Goal: Information Seeking & Learning: Learn about a topic

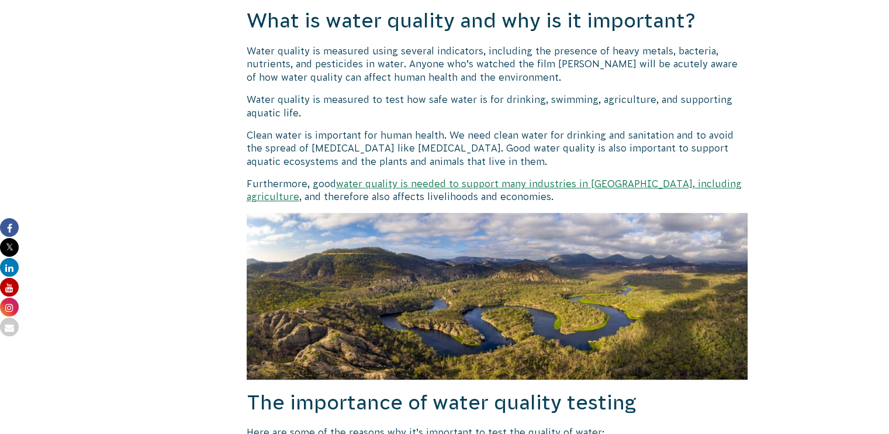
scroll to position [818, 0]
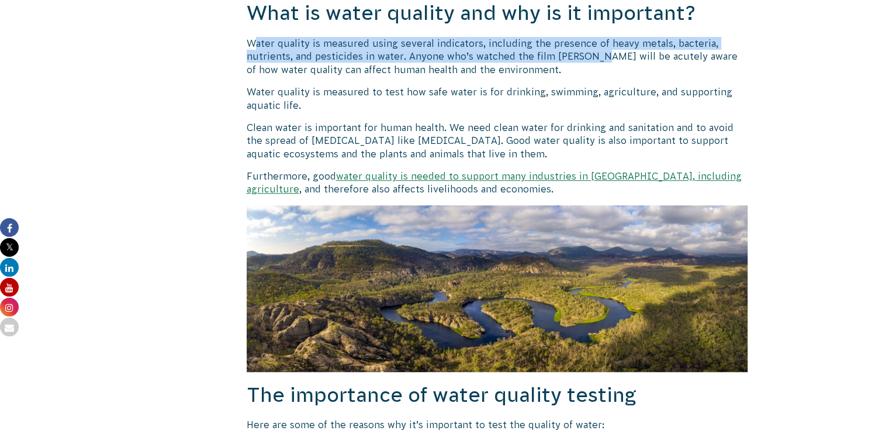
drag, startPoint x: 257, startPoint y: 43, endPoint x: 592, endPoint y: 53, distance: 335.5
click at [592, 53] on p "Water quality is measured using several indicators, including the presence of h…" at bounding box center [497, 56] width 501 height 39
click at [588, 53] on p "Water quality is measured using several indicators, including the presence of h…" at bounding box center [497, 56] width 501 height 39
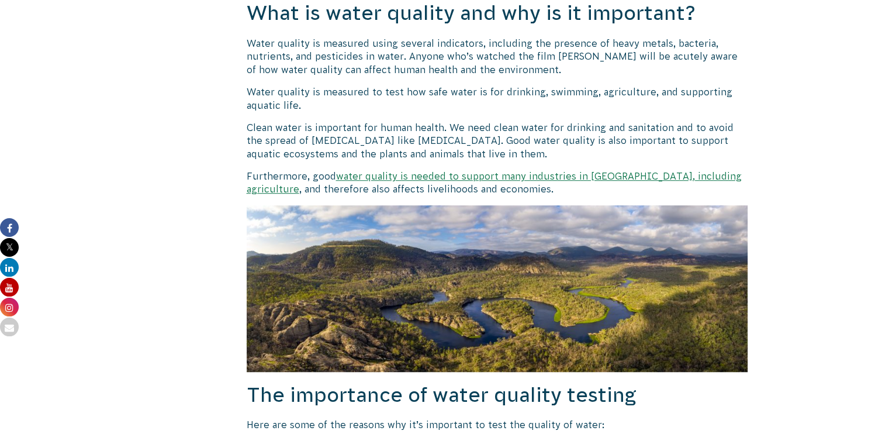
click at [622, 38] on p "Water quality is measured using several indicators, including the presence of h…" at bounding box center [497, 56] width 501 height 39
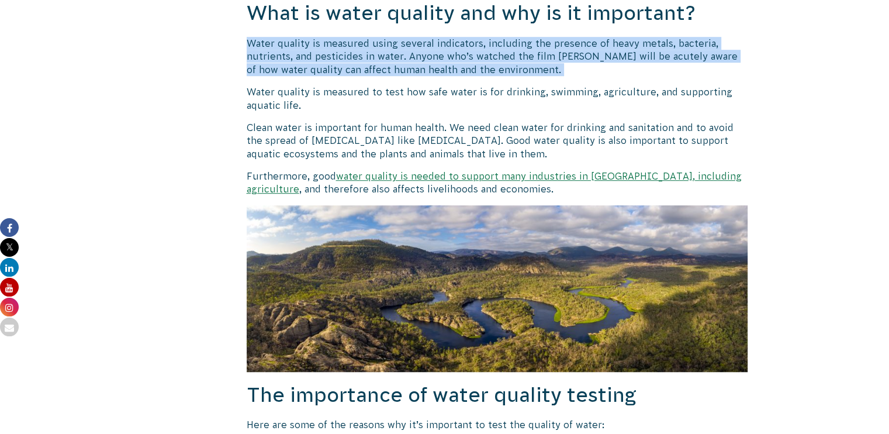
click at [622, 38] on p "Water quality is measured using several indicators, including the presence of h…" at bounding box center [497, 56] width 501 height 39
click at [595, 63] on p "Water quality is measured using several indicators, including the presence of h…" at bounding box center [497, 56] width 501 height 39
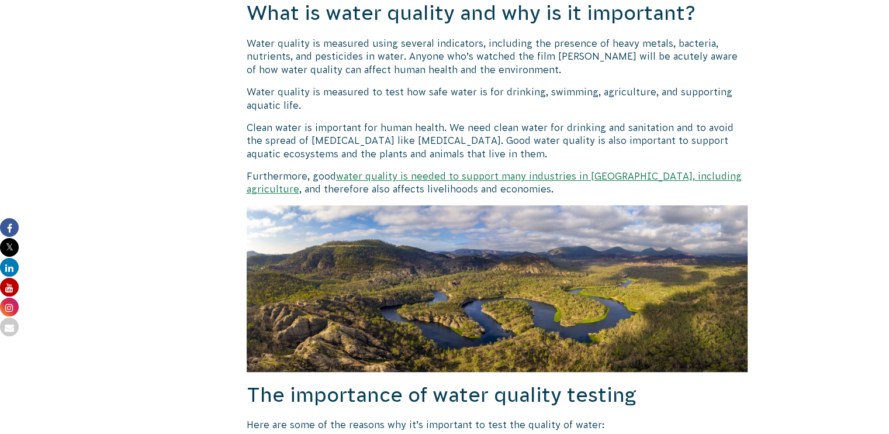
click at [616, 41] on p "Water quality is measured using several indicators, including the presence of h…" at bounding box center [497, 56] width 501 height 39
click at [622, 40] on p "Water quality is measured using several indicators, including the presence of h…" at bounding box center [497, 56] width 501 height 39
click at [603, 40] on p "Water quality is measured using several indicators, including the presence of h…" at bounding box center [497, 56] width 501 height 39
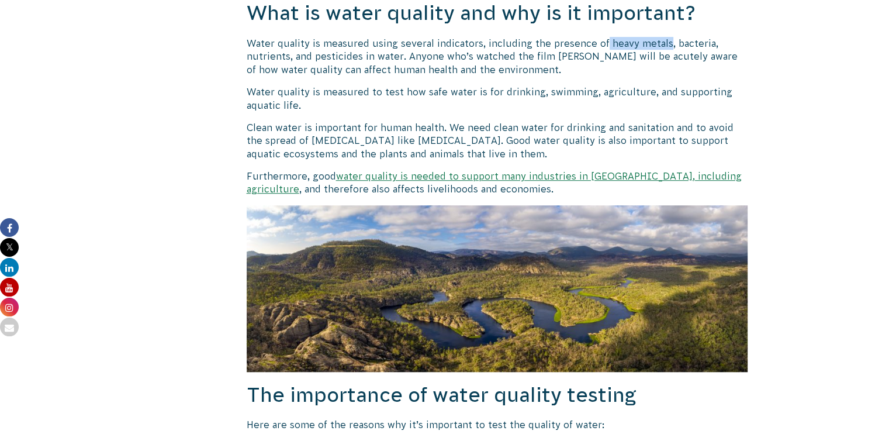
drag, startPoint x: 601, startPoint y: 41, endPoint x: 664, endPoint y: 43, distance: 62.6
click at [664, 43] on p "Water quality is measured using several indicators, including the presence of h…" at bounding box center [497, 56] width 501 height 39
click at [432, 56] on p "Water quality is measured using several indicators, including the presence of h…" at bounding box center [497, 56] width 501 height 39
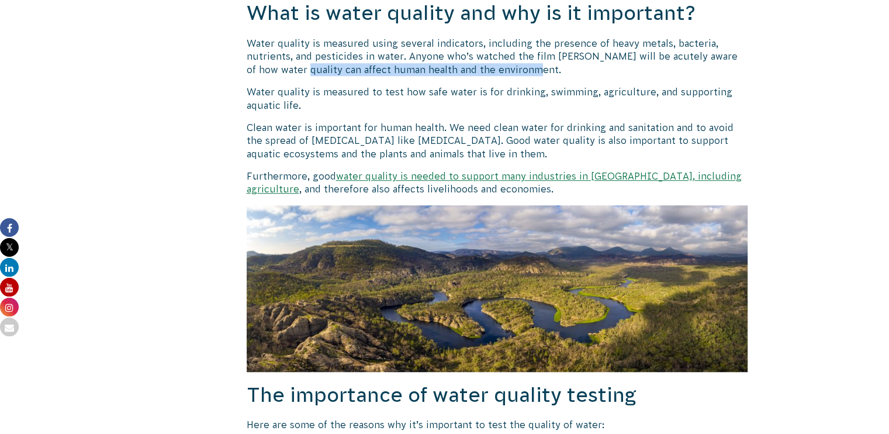
drag, startPoint x: 299, startPoint y: 68, endPoint x: 511, endPoint y: 67, distance: 212.1
click at [510, 67] on p "Water quality is measured using several indicators, including the presence of h…" at bounding box center [497, 56] width 501 height 39
click at [511, 67] on p "Water quality is measured using several indicators, including the presence of h…" at bounding box center [497, 56] width 501 height 39
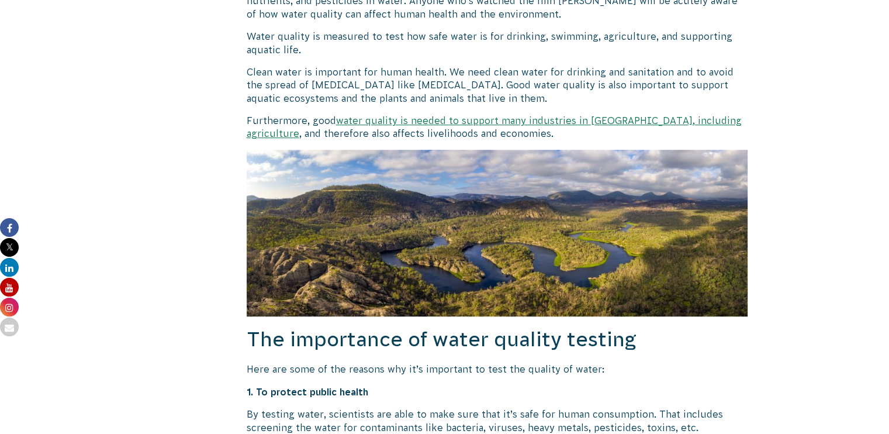
scroll to position [876, 0]
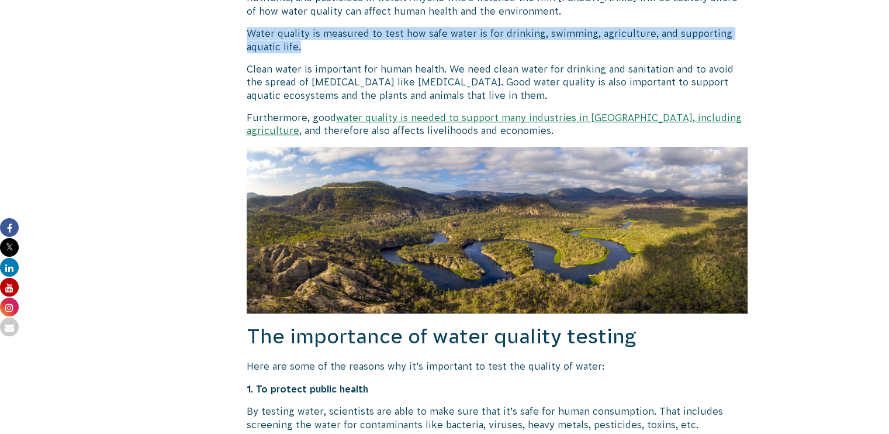
drag, startPoint x: 247, startPoint y: 37, endPoint x: 380, endPoint y: 47, distance: 134.1
click at [380, 47] on p "Water quality is measured to test how safe water is for drinking, swimming, agr…" at bounding box center [497, 40] width 501 height 26
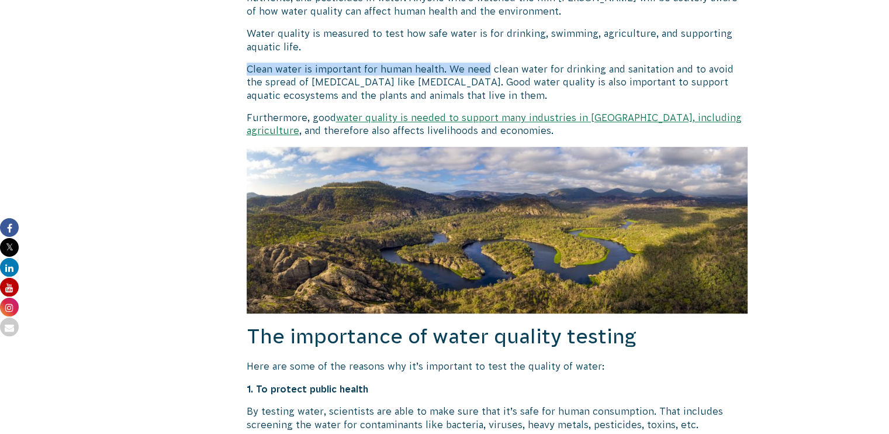
drag, startPoint x: 244, startPoint y: 66, endPoint x: 488, endPoint y: 68, distance: 244.8
click at [421, 65] on p "Clean water is important for human health. We need clean water for drinking and…" at bounding box center [497, 82] width 501 height 39
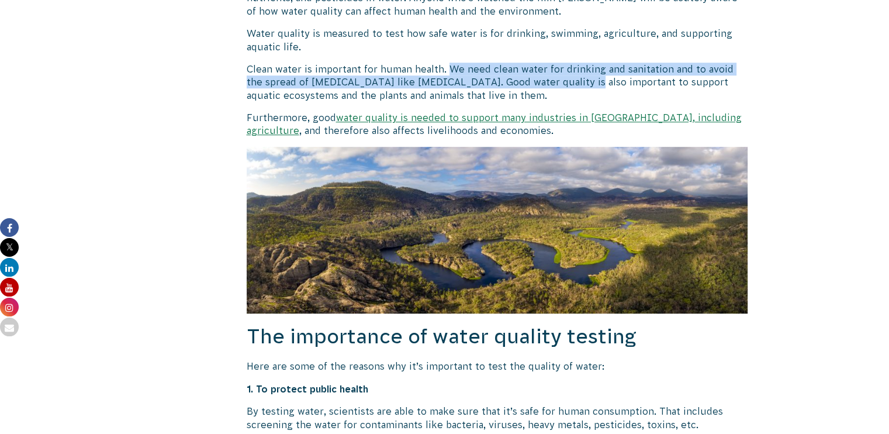
drag, startPoint x: 480, startPoint y: 72, endPoint x: 555, endPoint y: 86, distance: 76.7
click at [556, 86] on p "Clean water is important for human health. We need clean water for drinking and…" at bounding box center [497, 82] width 501 height 39
click at [532, 86] on p "Clean water is important for human health. We need clean water for drinking and…" at bounding box center [497, 82] width 501 height 39
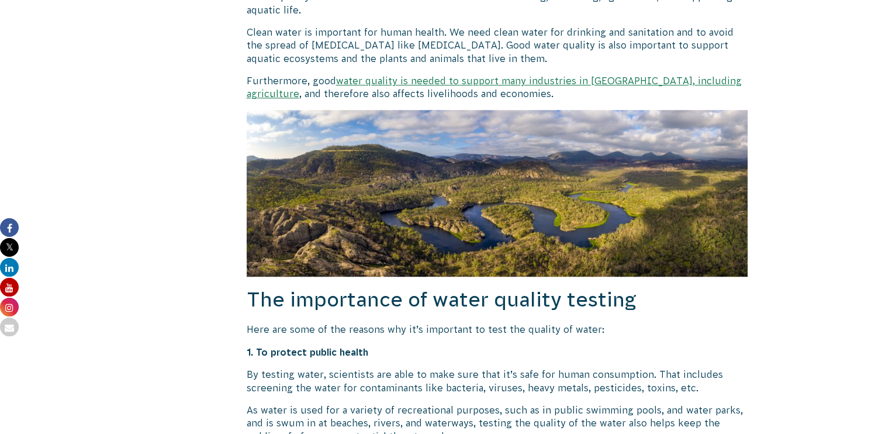
scroll to position [935, 0]
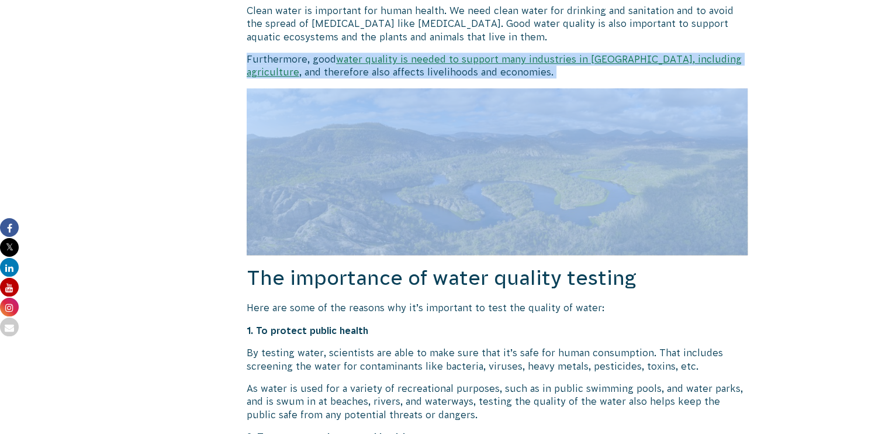
drag, startPoint x: 286, startPoint y: 53, endPoint x: 524, endPoint y: 184, distance: 272.2
click at [526, 182] on img at bounding box center [497, 171] width 501 height 167
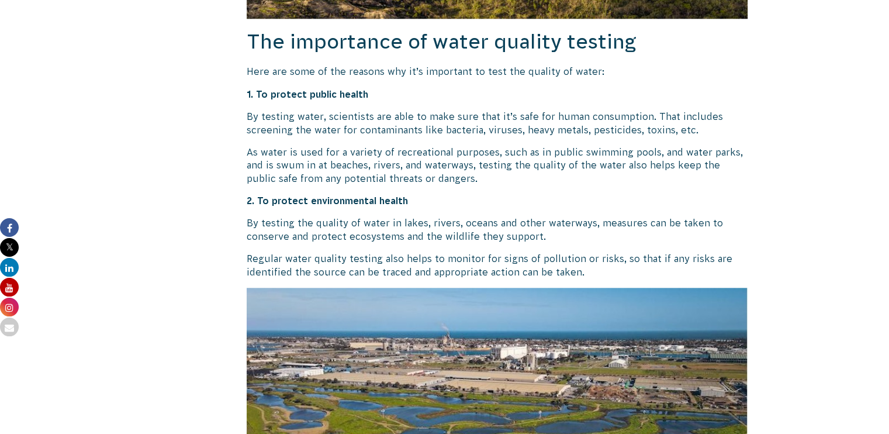
scroll to position [1168, 0]
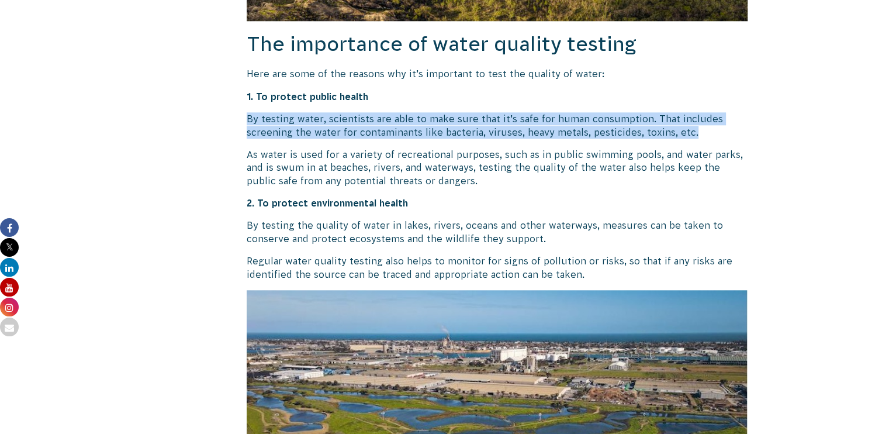
drag, startPoint x: 239, startPoint y: 111, endPoint x: 695, endPoint y: 127, distance: 456.6
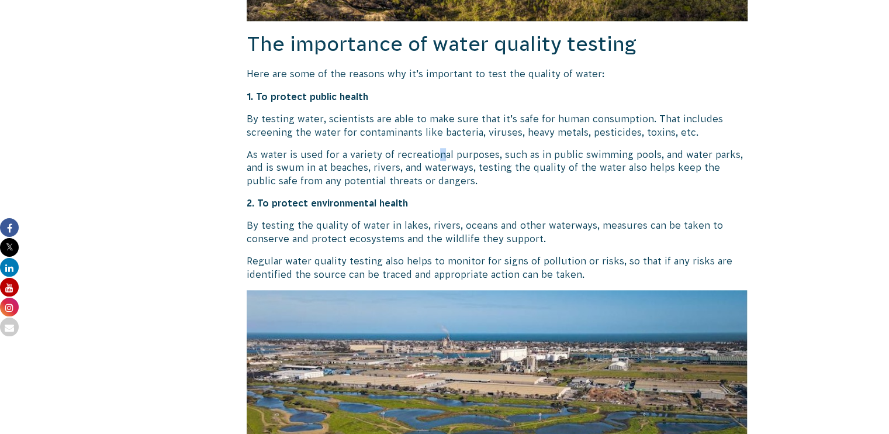
drag, startPoint x: 210, startPoint y: 144, endPoint x: 496, endPoint y: 174, distance: 287.8
click at [495, 174] on p "As water is used for a variety of recreational purposes, such as in public swim…" at bounding box center [497, 167] width 501 height 39
click at [488, 169] on p "As water is used for a variety of recreational purposes, such as in public swim…" at bounding box center [497, 167] width 501 height 39
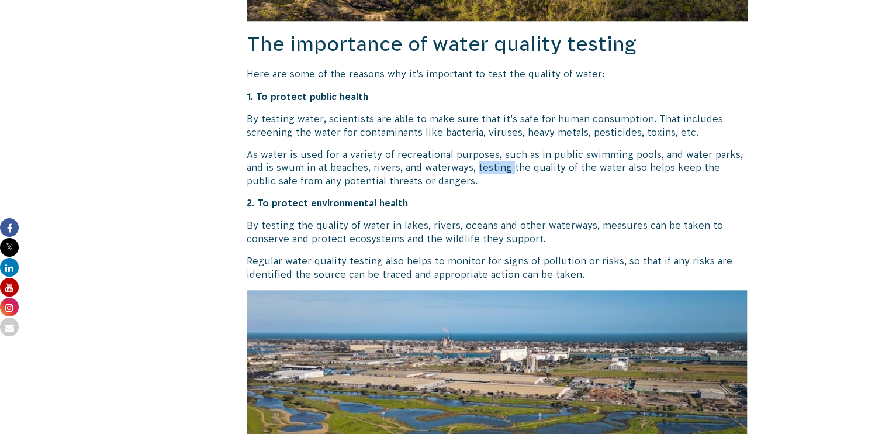
click at [488, 169] on p "As water is used for a variety of recreational purposes, such as in public swim…" at bounding box center [497, 167] width 501 height 39
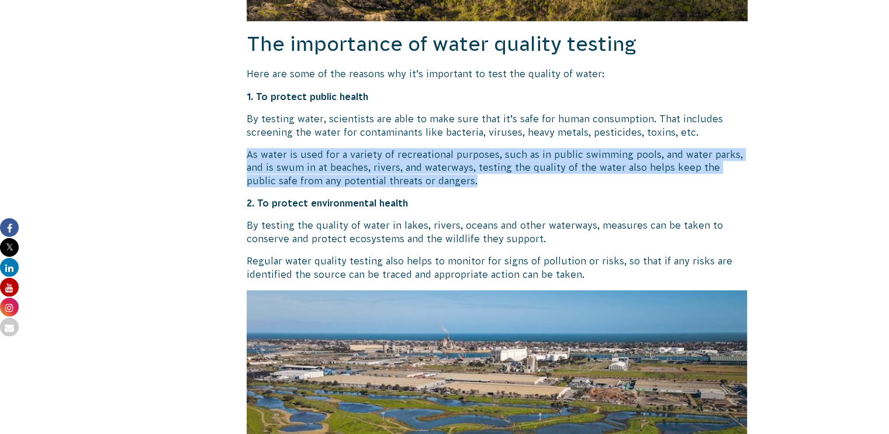
click at [488, 169] on p "As water is used for a variety of recreational purposes, such as in public swim…" at bounding box center [497, 167] width 501 height 39
click at [474, 165] on p "As water is used for a variety of recreational purposes, such as in public swim…" at bounding box center [497, 167] width 501 height 39
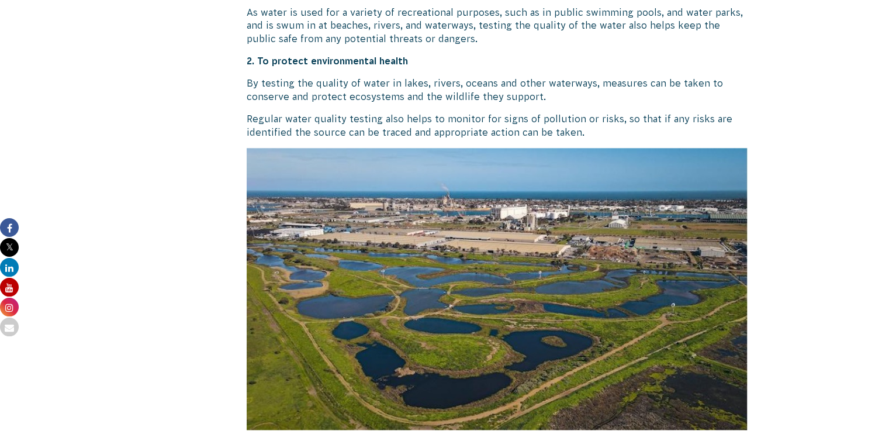
scroll to position [1344, 0]
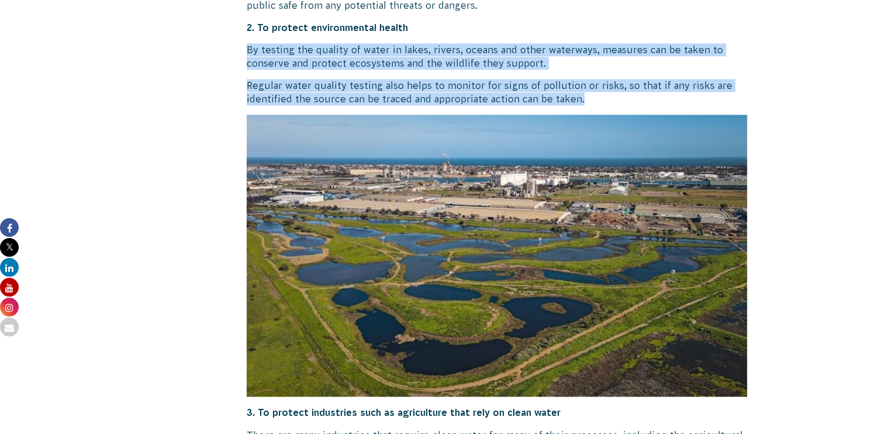
drag, startPoint x: 245, startPoint y: 44, endPoint x: 608, endPoint y: 98, distance: 366.2
click at [606, 98] on p "Regular water quality testing also helps to monitor for signs of pollution or r…" at bounding box center [497, 92] width 501 height 26
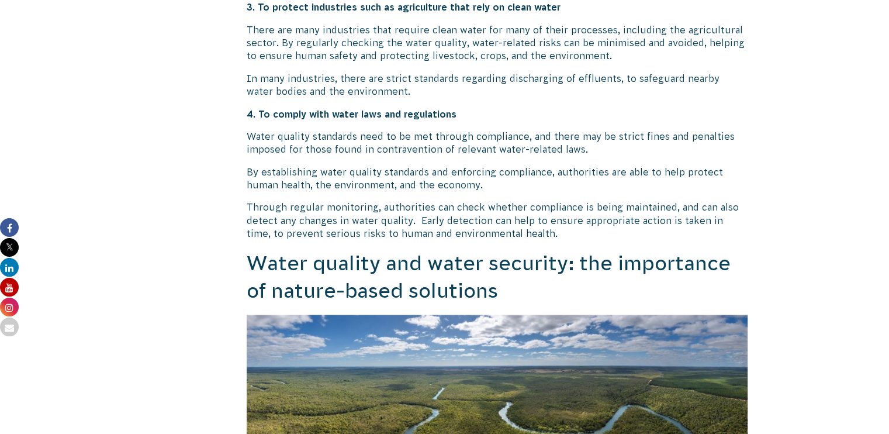
scroll to position [1753, 0]
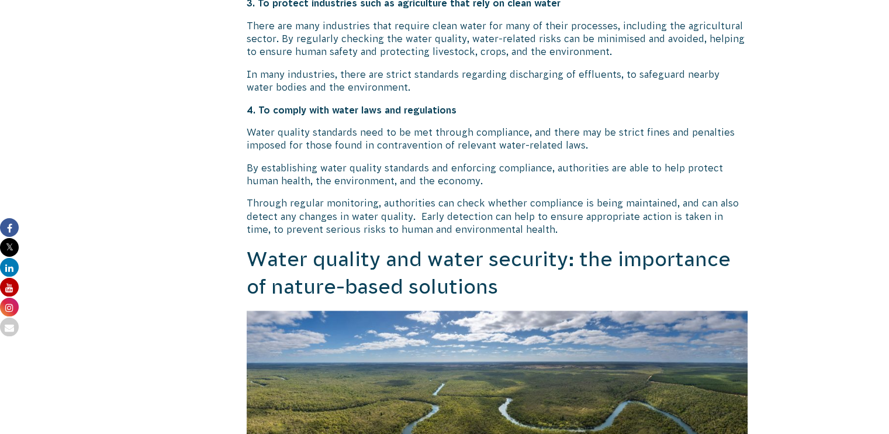
drag, startPoint x: 231, startPoint y: 106, endPoint x: 367, endPoint y: 138, distance: 140.0
click at [368, 138] on p "Water quality standards need to be met through compliance, and there may be str…" at bounding box center [497, 139] width 501 height 26
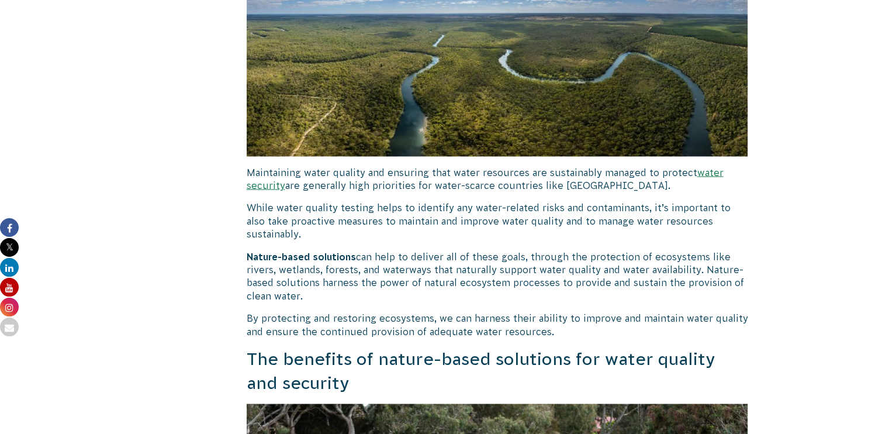
scroll to position [2103, 0]
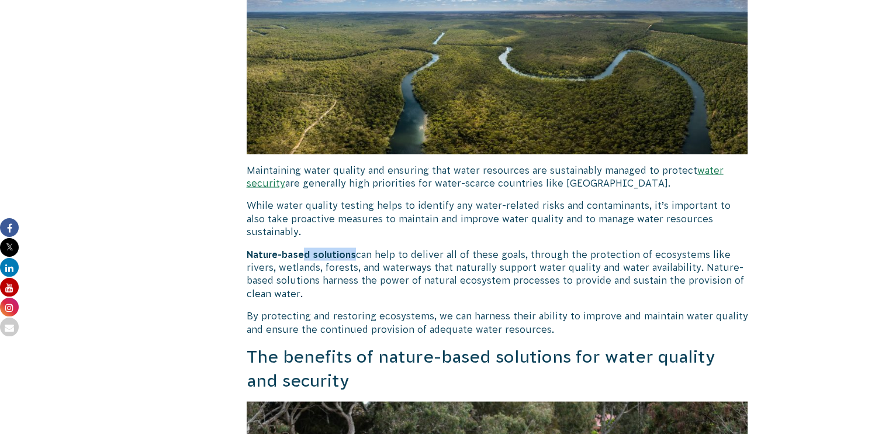
drag, startPoint x: 304, startPoint y: 245, endPoint x: 356, endPoint y: 241, distance: 52.7
click at [356, 247] on p "Nature-based solutions can help to deliver all of these goals, through the prot…" at bounding box center [497, 273] width 501 height 53
click at [355, 247] on p "Nature-based solutions can help to deliver all of these goals, through the prot…" at bounding box center [497, 273] width 501 height 53
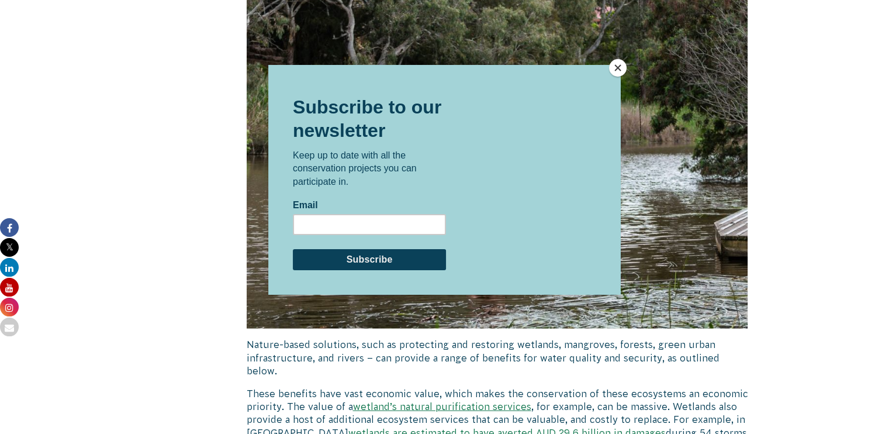
scroll to position [2512, 0]
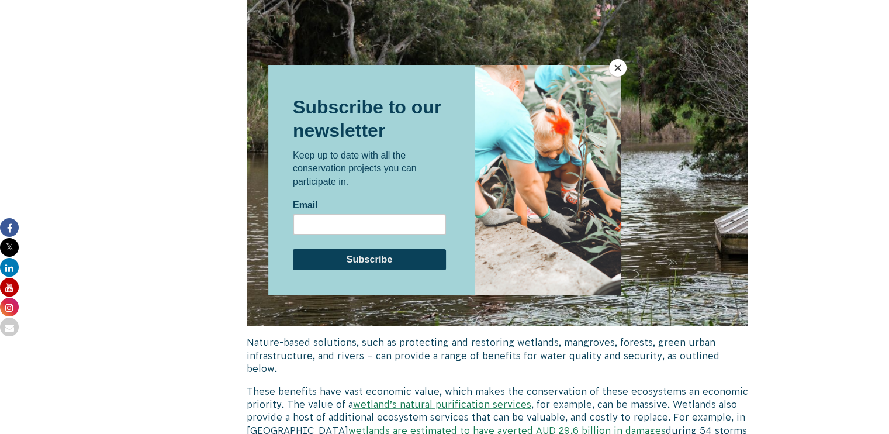
click at [612, 67] on button "Close" at bounding box center [618, 68] width 18 height 18
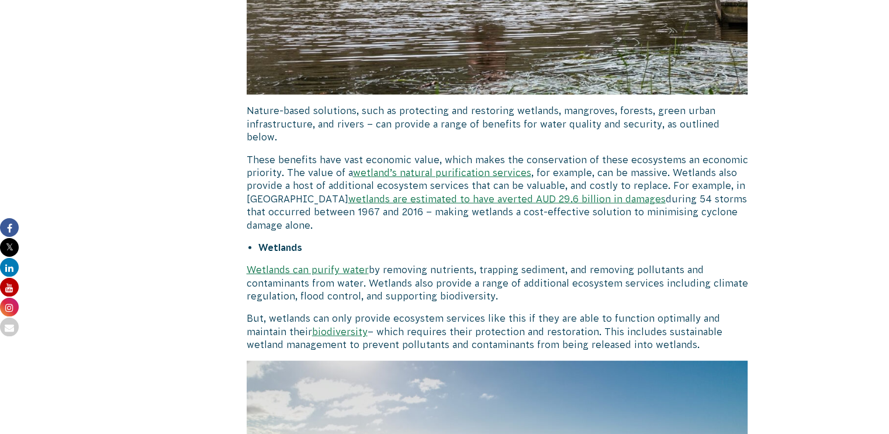
scroll to position [2746, 0]
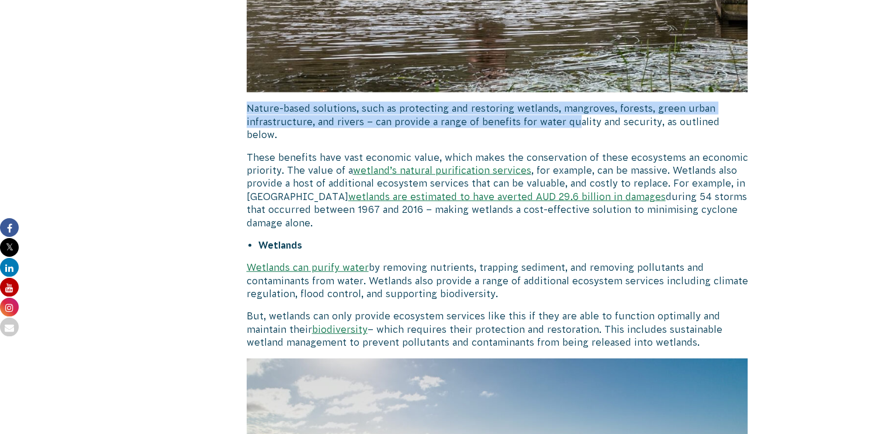
drag, startPoint x: 242, startPoint y: 99, endPoint x: 577, endPoint y: 114, distance: 335.7
click at [575, 113] on p "Nature-based solutions, such as protecting and restoring wetlands, mangroves, f…" at bounding box center [497, 121] width 501 height 39
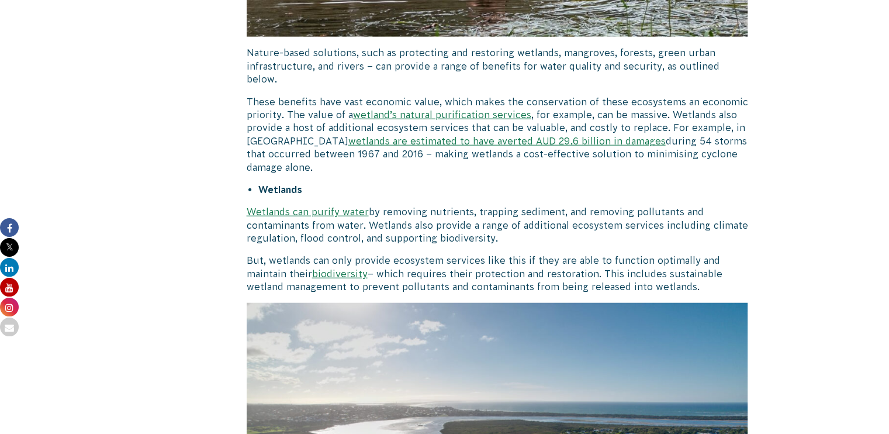
scroll to position [2804, 0]
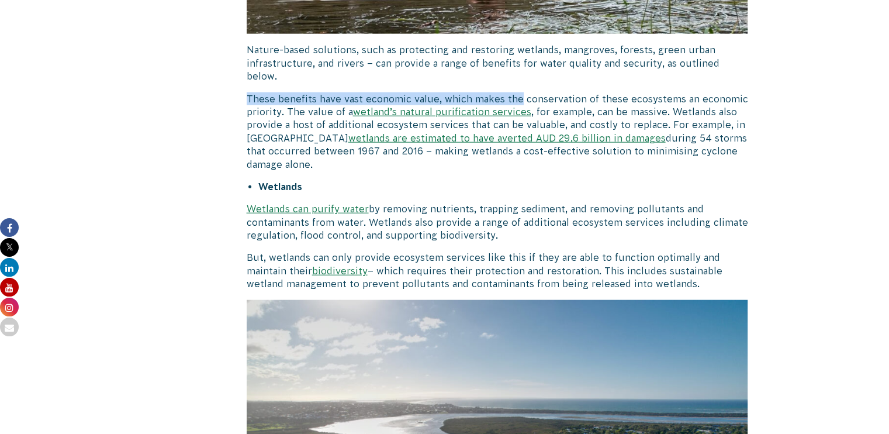
drag, startPoint x: 259, startPoint y: 72, endPoint x: 516, endPoint y: 71, distance: 257.1
click at [516, 92] on p "These benefits have vast economic value, which makes the conservation of these …" at bounding box center [497, 131] width 501 height 78
click at [515, 92] on p "These benefits have vast economic value, which makes the conservation of these …" at bounding box center [497, 131] width 501 height 78
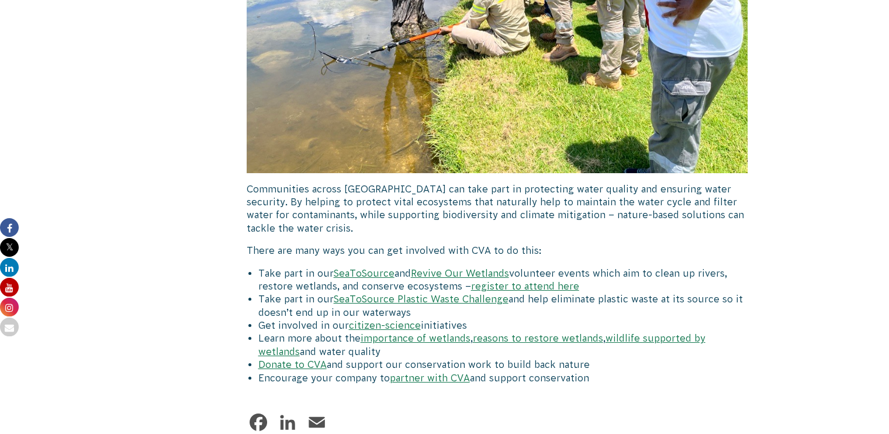
scroll to position [4440, 0]
